Goal: Information Seeking & Learning: Check status

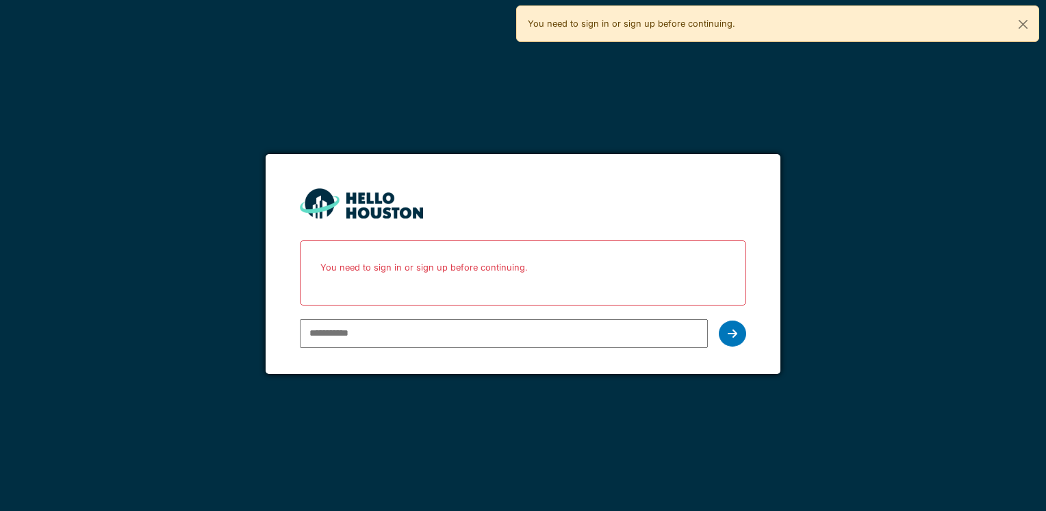
type input "**********"
click at [712, 330] on div "**********" at bounding box center [523, 333] width 446 height 40
click at [719, 330] on div "**********" at bounding box center [523, 333] width 446 height 40
click at [731, 325] on div at bounding box center [732, 333] width 27 height 26
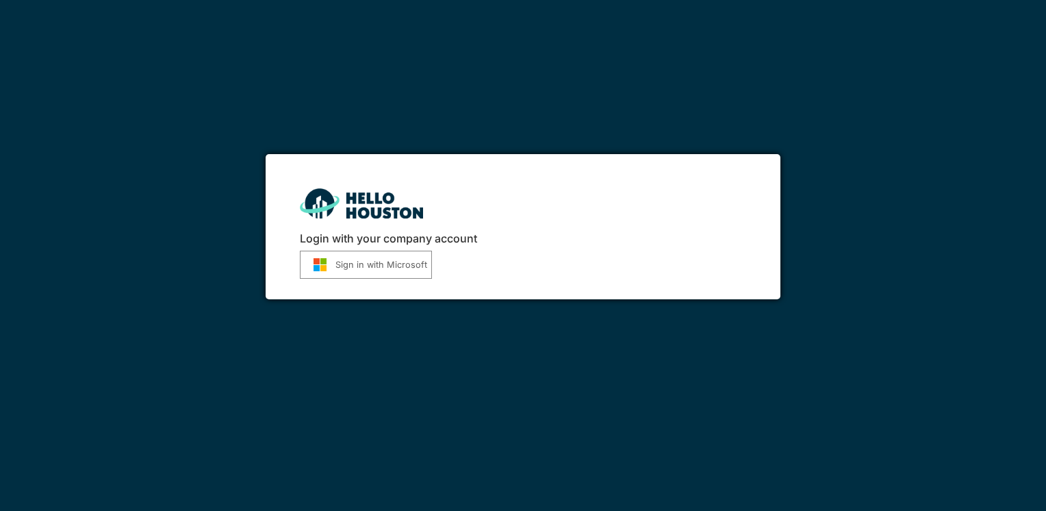
click at [383, 261] on button "Sign in with Microsoft" at bounding box center [366, 264] width 132 height 28
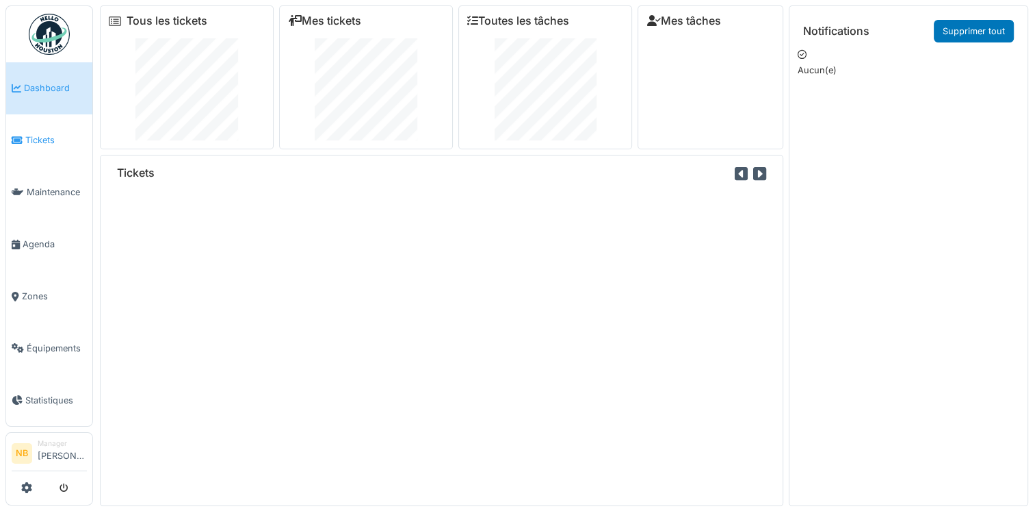
drag, startPoint x: 0, startPoint y: 0, endPoint x: 40, endPoint y: 140, distance: 146.0
click at [40, 140] on span "Tickets" at bounding box center [56, 139] width 62 height 13
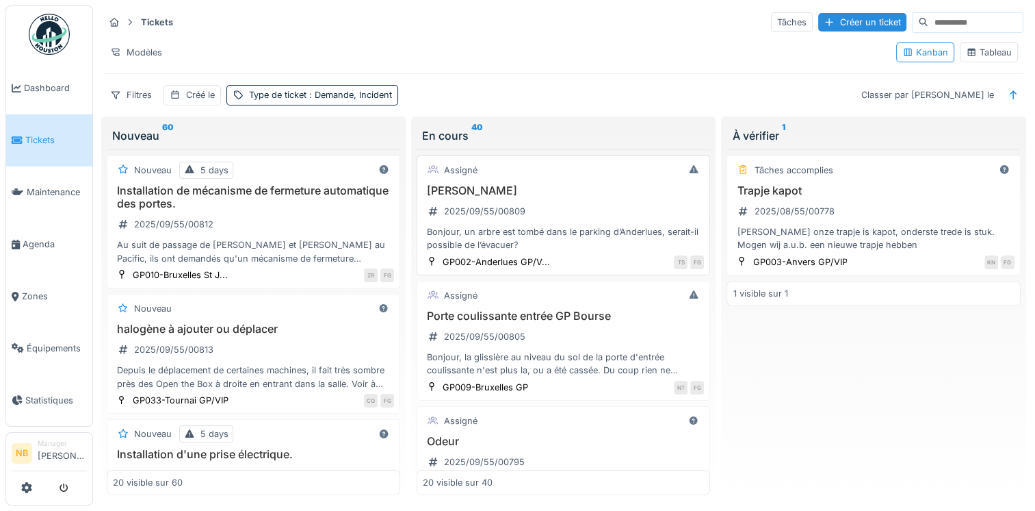
click at [586, 225] on div "Bonjour, un arbre est tombé dans le parking d’Anderlues, serait-il possible de …" at bounding box center [563, 238] width 281 height 26
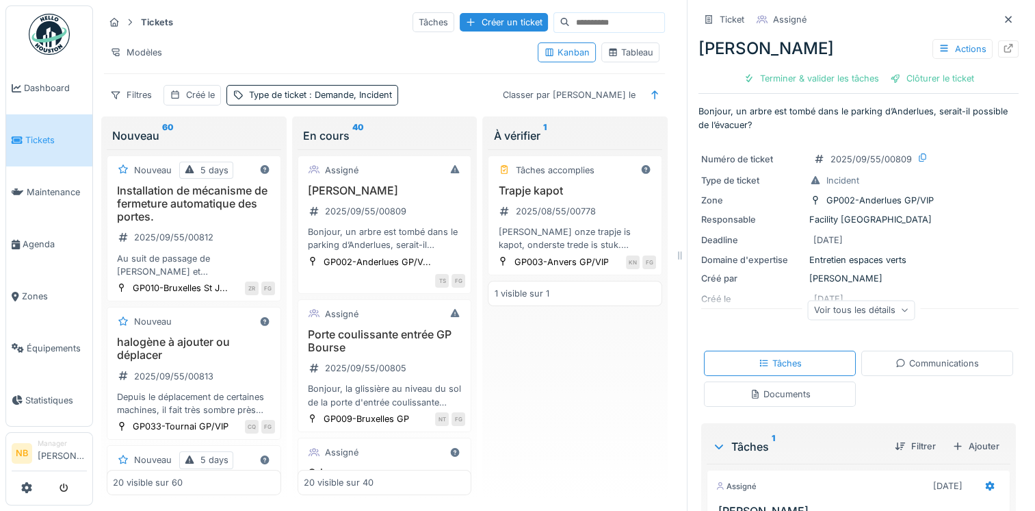
click at [919, 367] on div "Communications" at bounding box center [937, 363] width 83 height 13
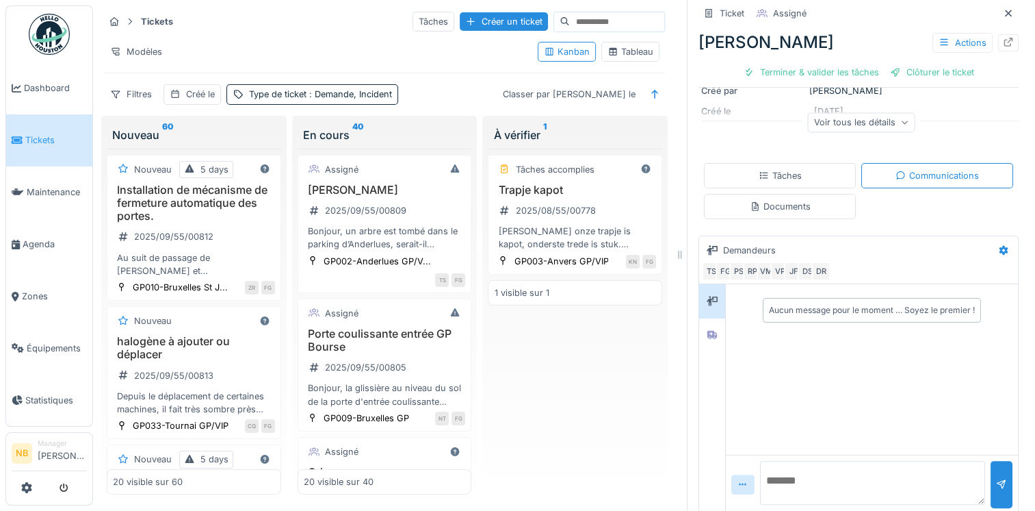
scroll to position [196, 0]
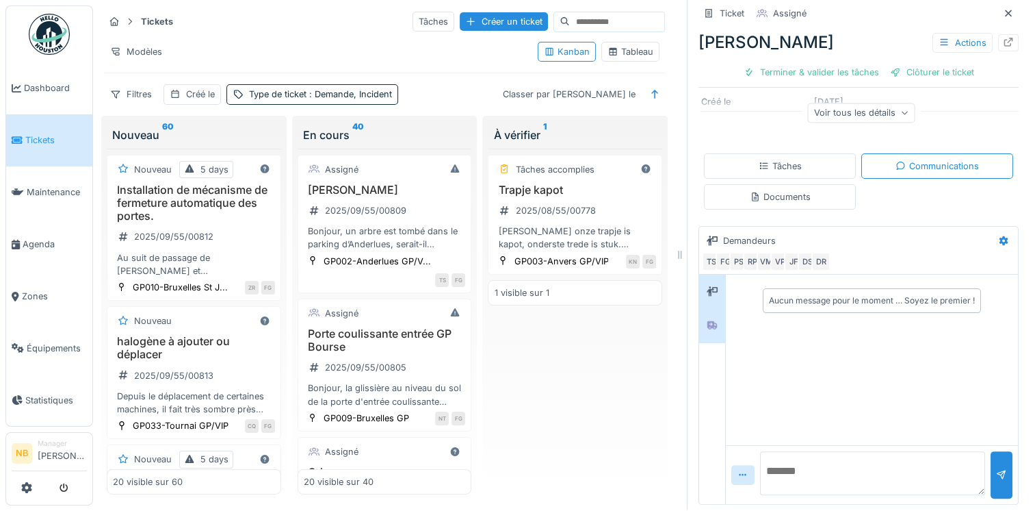
click at [708, 321] on icon at bounding box center [713, 325] width 10 height 8
click at [434, 353] on div "Porte coulissante entrée GP Bourse 2025/09/55/00805 Bonjour, la glissière au ni…" at bounding box center [385, 367] width 162 height 81
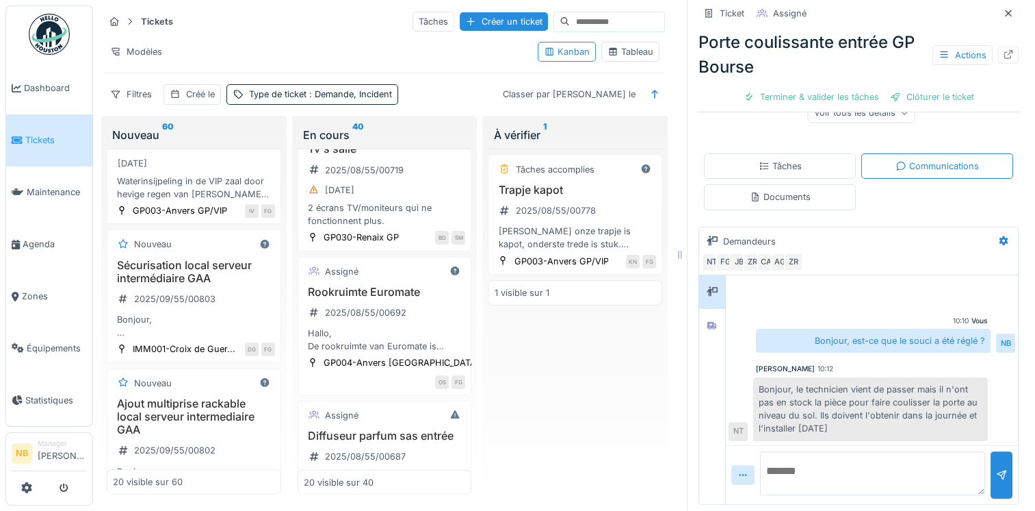
scroll to position [2540, 0]
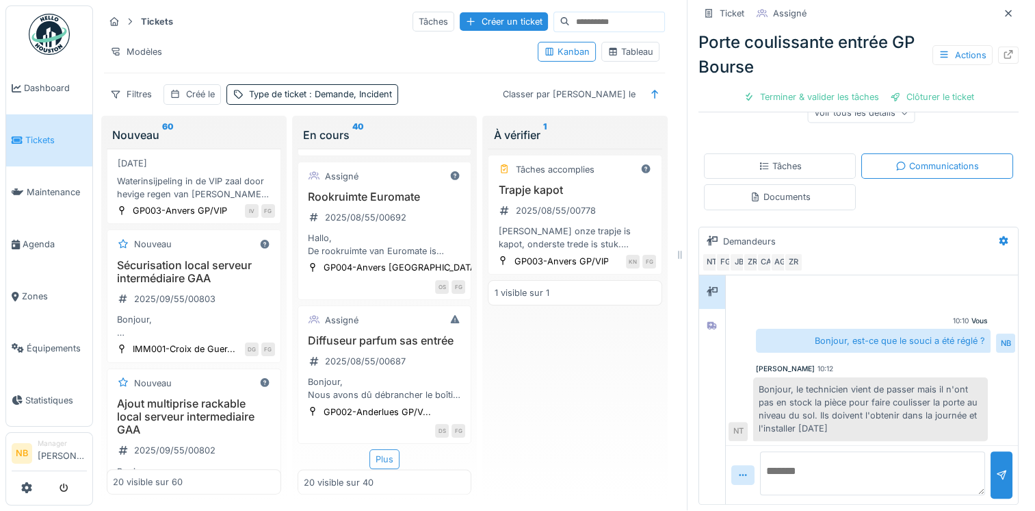
click at [372, 450] on div "Plus" at bounding box center [385, 459] width 30 height 20
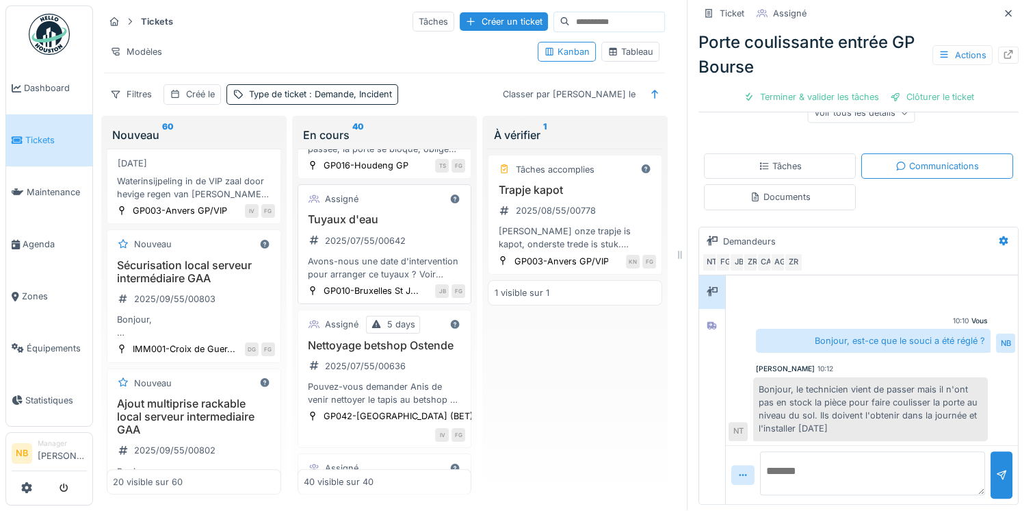
scroll to position [3178, 0]
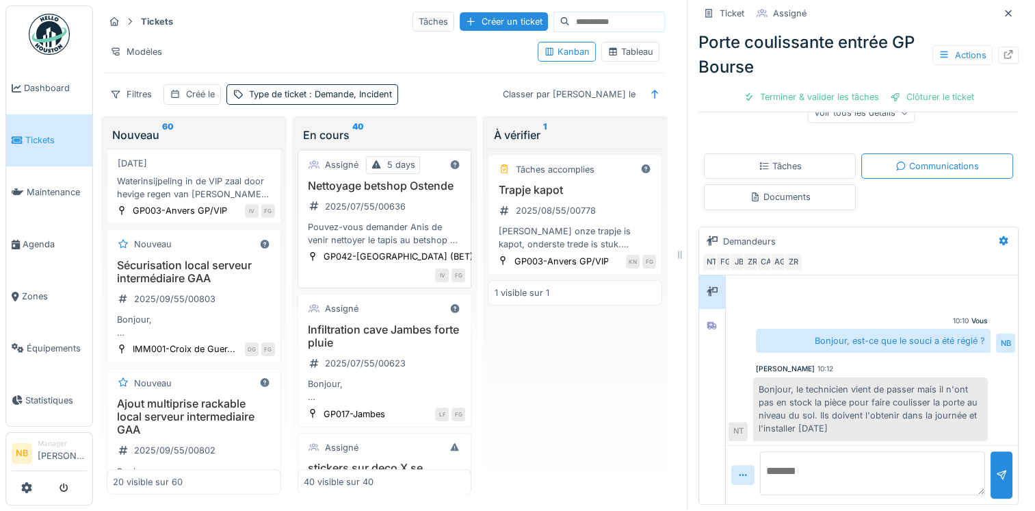
click at [424, 247] on div "Nettoyage betshop Ostende 2025/07/55/00636 Pouvez-vous demander Anis de venir n…" at bounding box center [385, 213] width 162 height 68
